Goal: Task Accomplishment & Management: Use online tool/utility

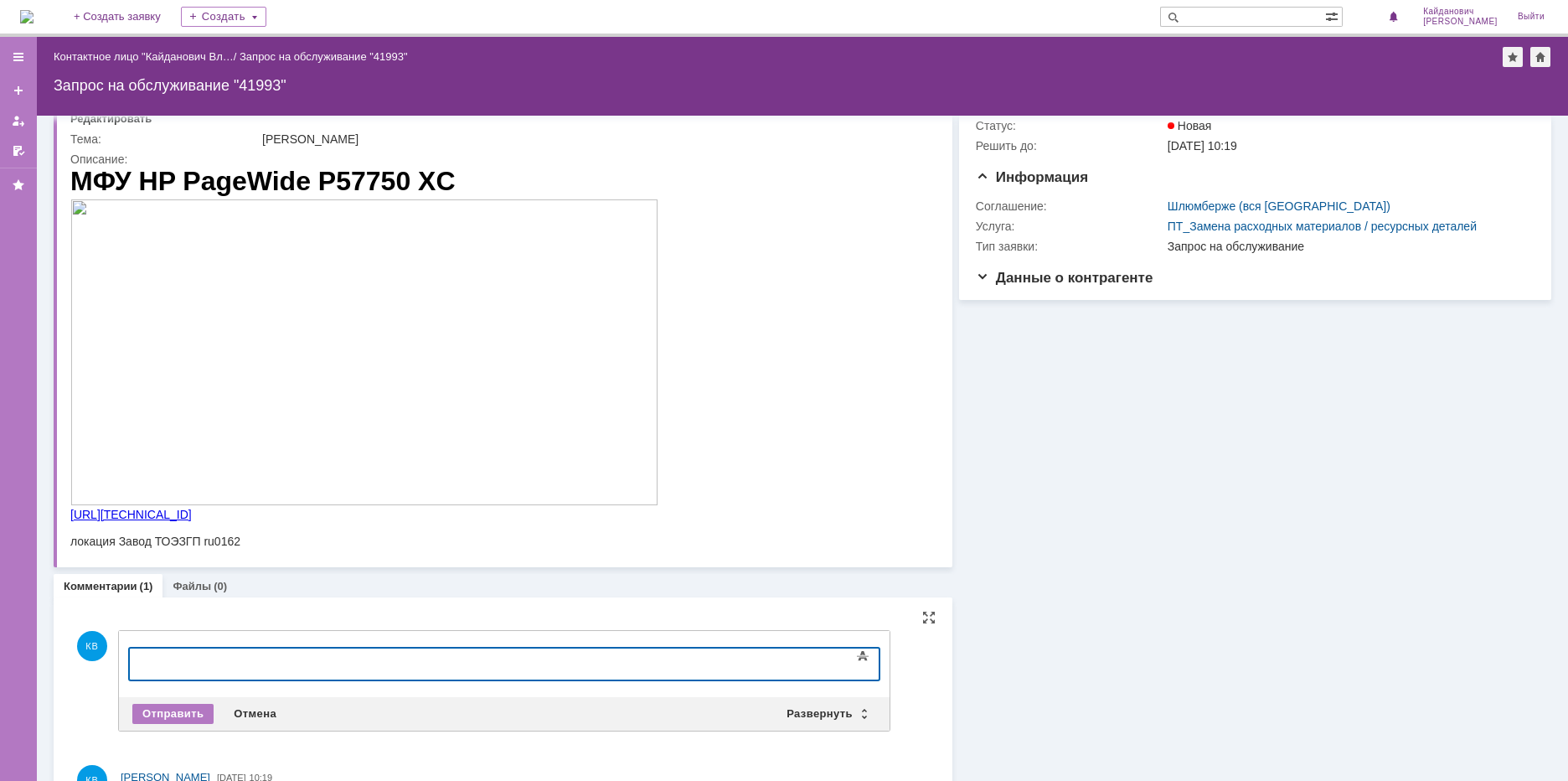
click at [256, 660] on div at bounding box center [266, 662] width 238 height 13
click at [167, 705] on div "Отправить" at bounding box center [172, 714] width 81 height 20
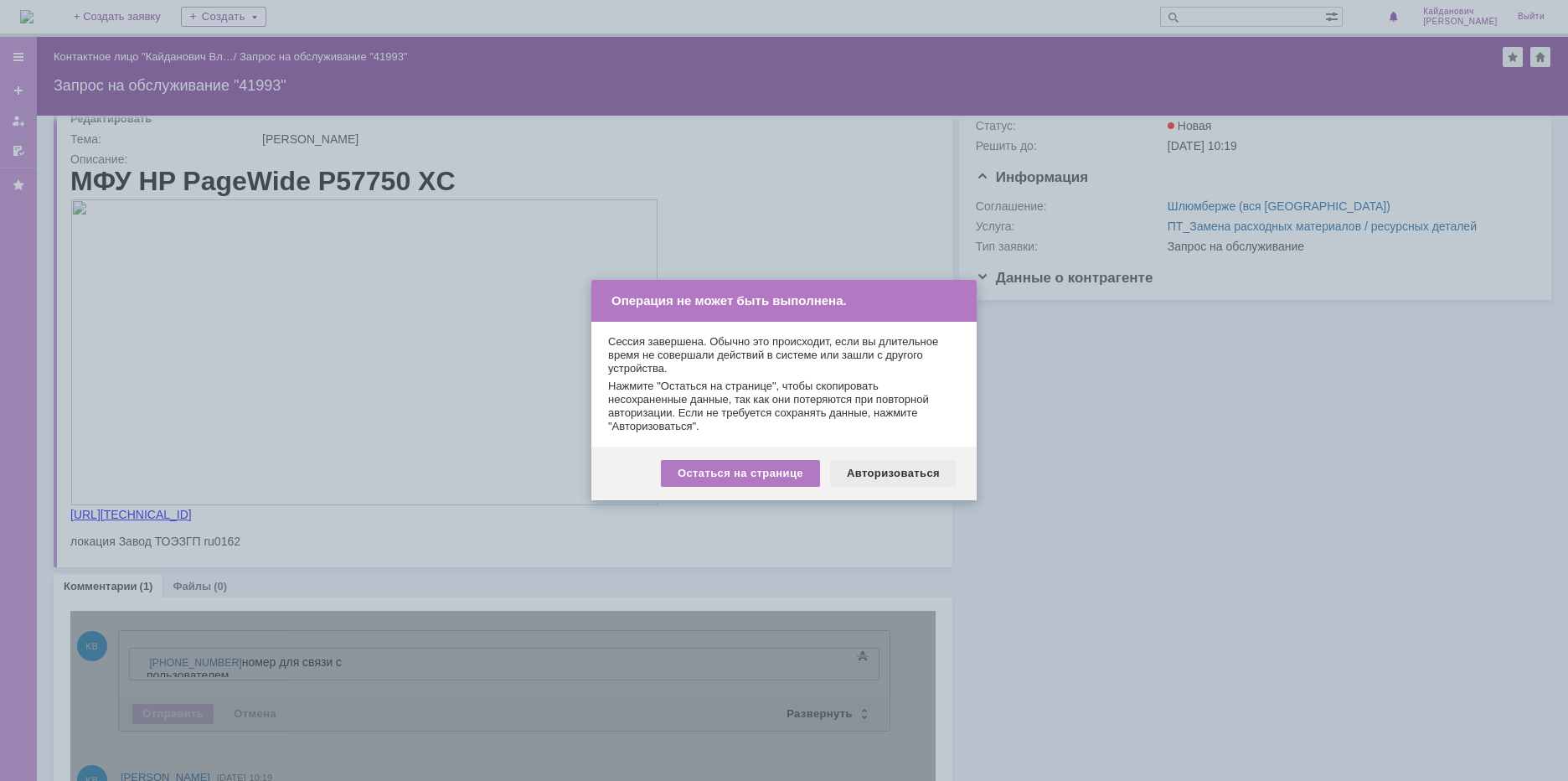
click at [877, 476] on div "Авторизоваться" at bounding box center [893, 473] width 127 height 27
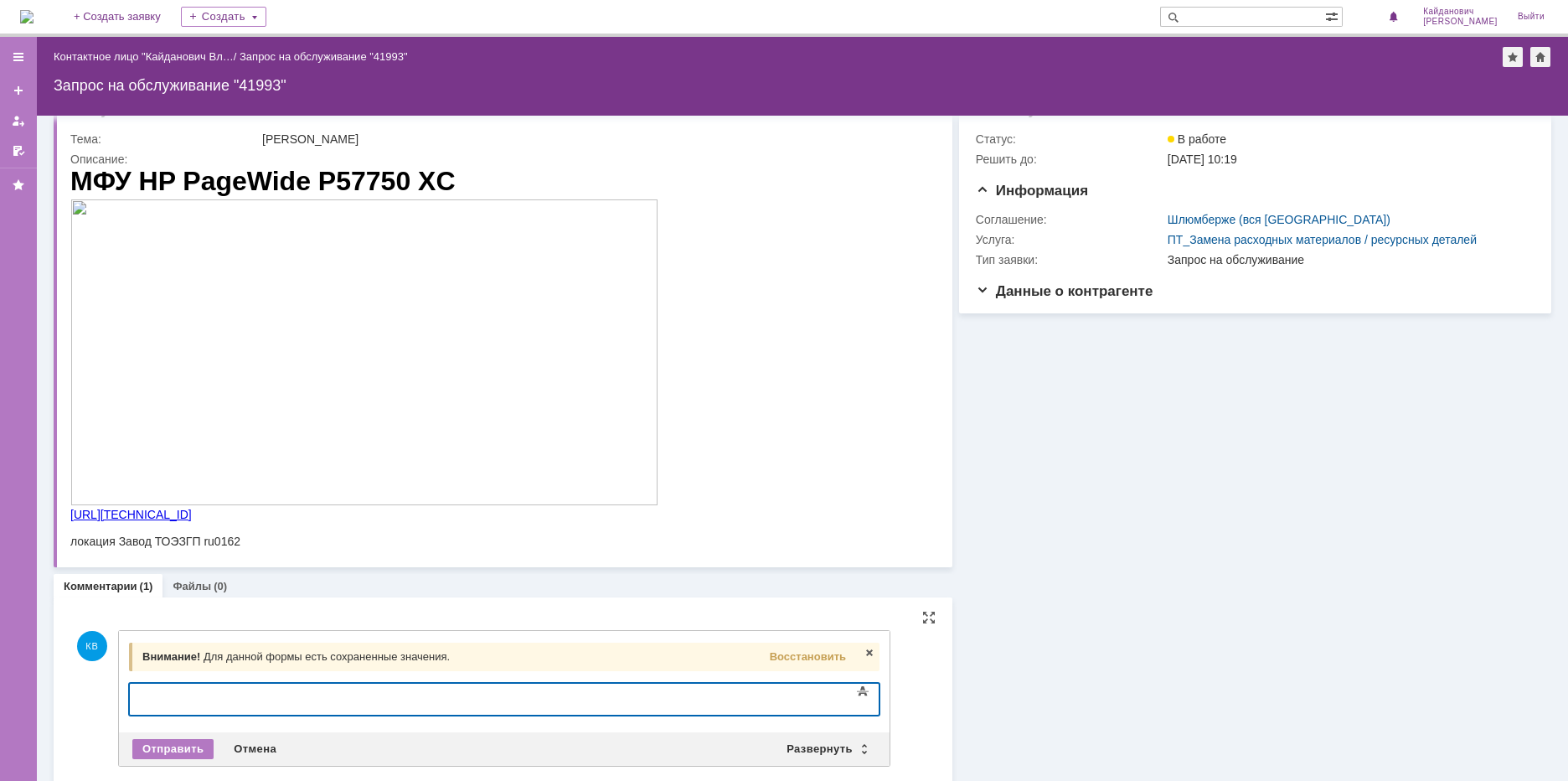
click at [268, 698] on div at bounding box center [266, 697] width 238 height 13
click at [167, 747] on div "Отправить" at bounding box center [172, 749] width 81 height 20
